Goal: Find specific page/section: Find specific page/section

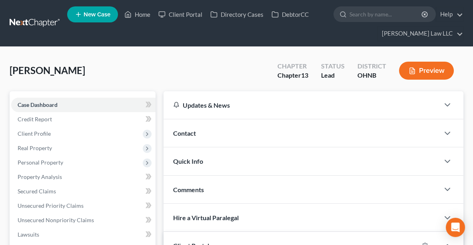
click at [209, 129] on div "Contact" at bounding box center [301, 133] width 276 height 28
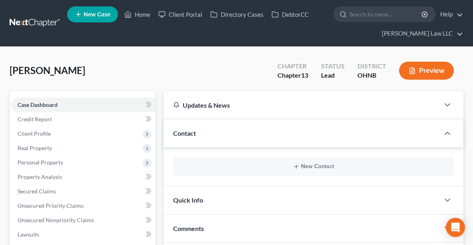
click at [241, 135] on div "Contact" at bounding box center [301, 133] width 276 height 28
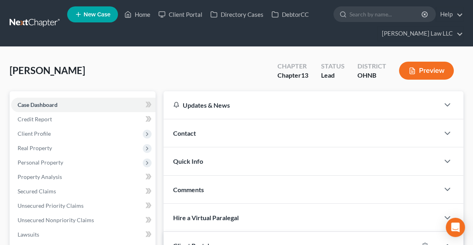
click at [241, 135] on div "Contact" at bounding box center [301, 133] width 276 height 28
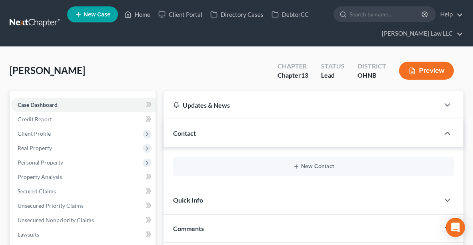
drag, startPoint x: 232, startPoint y: 133, endPoint x: 189, endPoint y: 125, distance: 43.6
click at [189, 125] on div "Contact" at bounding box center [301, 133] width 276 height 28
